Goal: Information Seeking & Learning: Learn about a topic

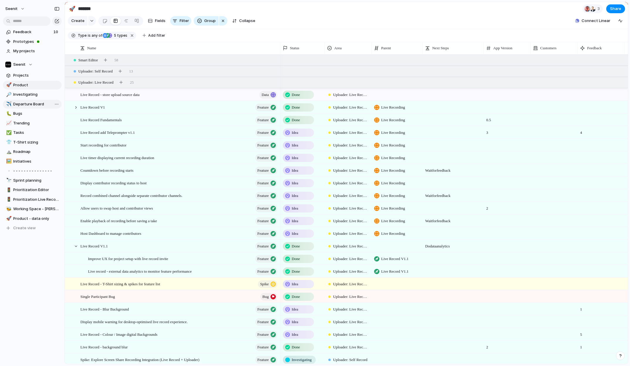
click at [37, 104] on span "Departure Board" at bounding box center [36, 104] width 46 height 6
type input "**********"
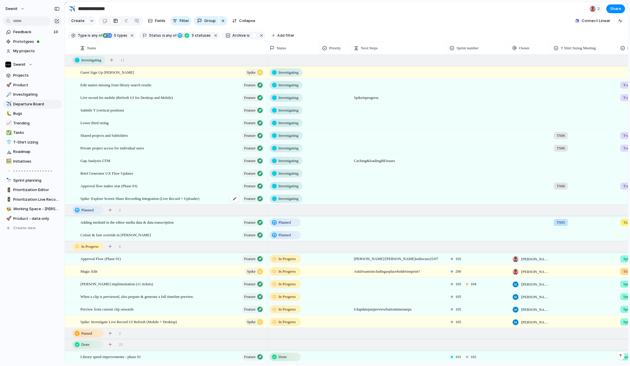
click at [167, 199] on span "Spike: Explore Screen Share Recording Integration (Live Record + Uploader)" at bounding box center [139, 198] width 119 height 7
click at [334, 199] on div at bounding box center [335, 198] width 31 height 10
click at [254, 199] on div "Urgent High Medium Low Monitor" at bounding box center [315, 183] width 630 height 366
click at [254, 199] on span "Feature" at bounding box center [249, 199] width 11 height 8
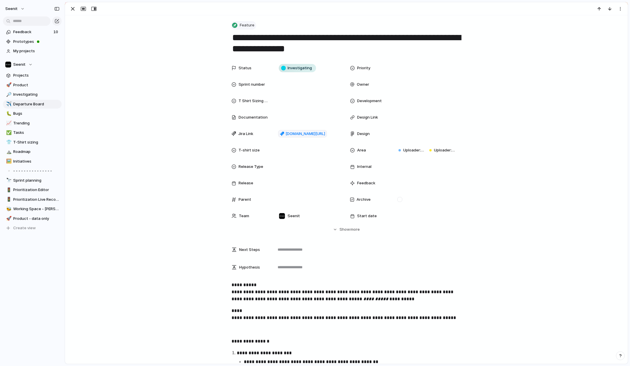
click at [235, 24] on div "button" at bounding box center [234, 25] width 5 height 5
click at [250, 106] on span "Spike" at bounding box center [248, 107] width 10 height 6
click at [573, 74] on div "Status Investigating Priority Sprint number Owner T Shirt Sizing Meeting Develo…" at bounding box center [346, 147] width 549 height 170
click at [74, 9] on div "button" at bounding box center [72, 8] width 7 height 7
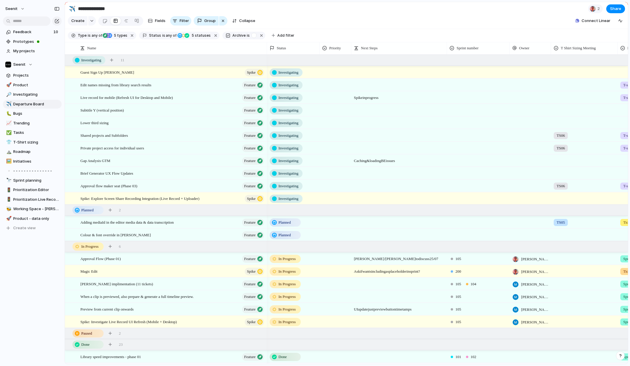
click at [37, 263] on div "Feedback 10 Prototypes My projects Seenit Projects 🚀 Product 🔎 Investigating ✈️…" at bounding box center [32, 140] width 65 height 280
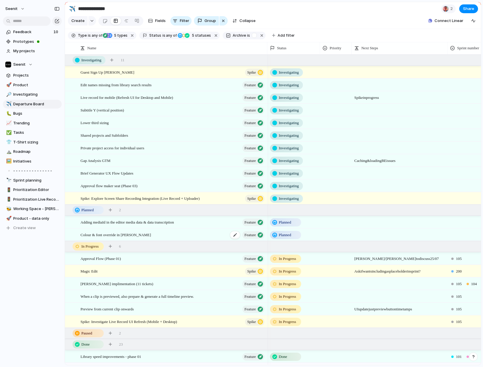
click at [125, 235] on span "Colour & font override in [PERSON_NAME]" at bounding box center [115, 234] width 70 height 7
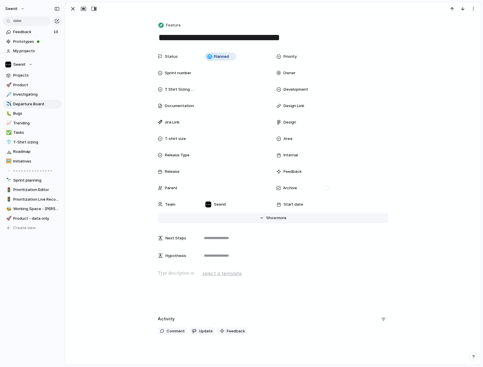
click at [275, 217] on span "Show" at bounding box center [271, 218] width 11 height 6
